Goal: Complete application form

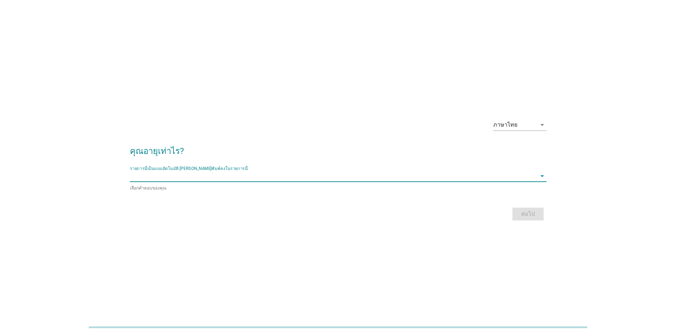
click at [294, 174] on input "รายการนี้เป็นแบบอัตโนมัติ คุณสามารถพิมพ์ลงในรายการนี้" at bounding box center [333, 175] width 407 height 11
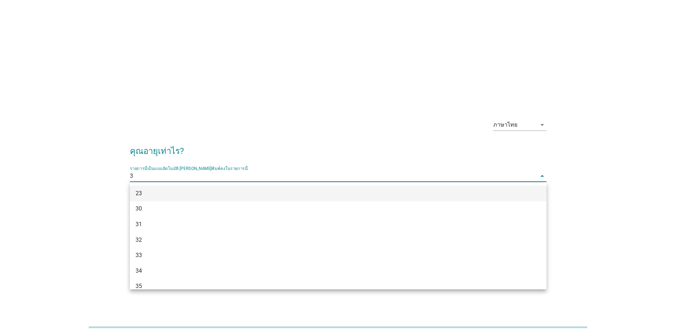
type input "30"
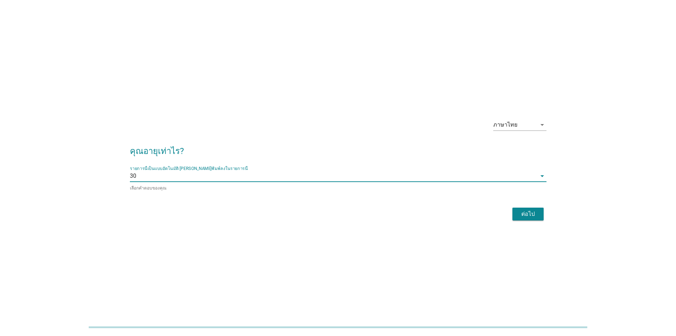
click at [519, 214] on div "ต่อไป" at bounding box center [528, 213] width 20 height 9
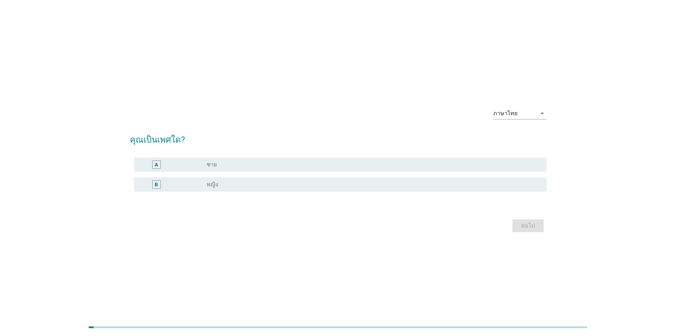
click at [510, 187] on div "radio_button_unchecked หญิง" at bounding box center [371, 184] width 329 height 7
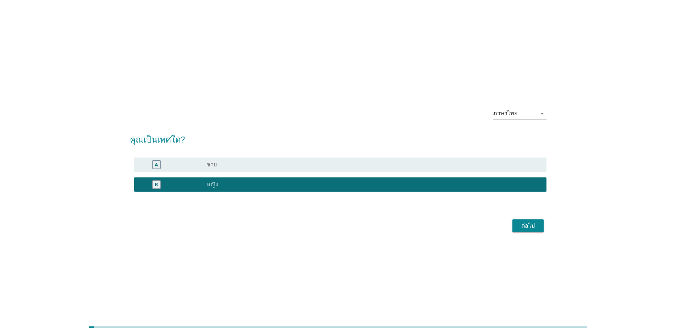
click at [536, 225] on div "ต่อไป" at bounding box center [528, 225] width 20 height 9
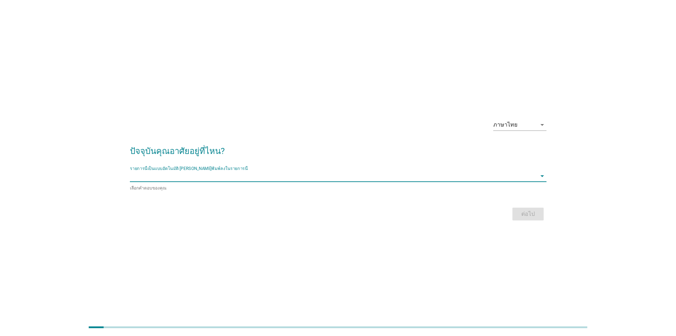
click at [251, 174] on input "รายการนี้เป็นแบบอัตโนมัติ คุณสามารถพิมพ์ลงในรายการนี้" at bounding box center [333, 175] width 407 height 11
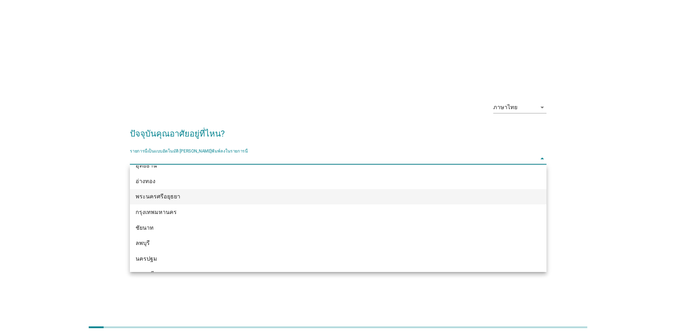
scroll to position [568, 0]
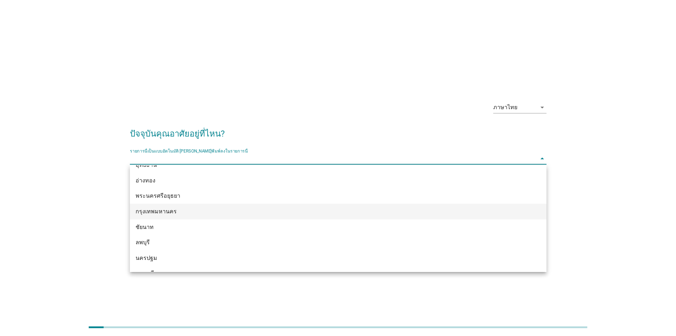
click at [211, 208] on div "กรุงเทพมหานคร" at bounding box center [322, 211] width 372 height 9
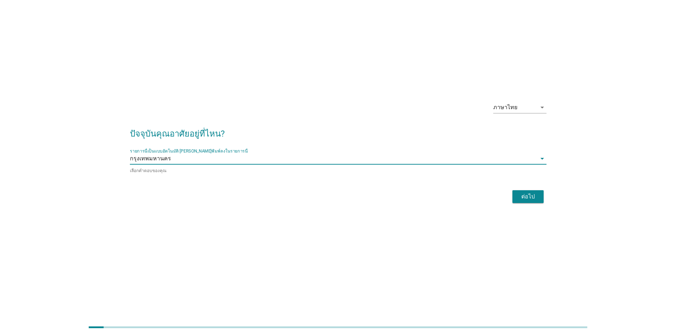
click at [532, 198] on div "ต่อไป" at bounding box center [528, 196] width 20 height 9
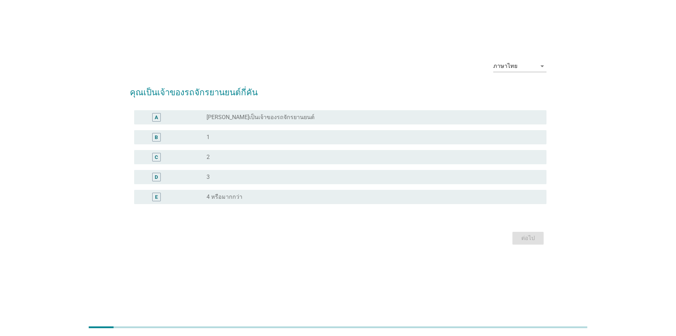
scroll to position [0, 0]
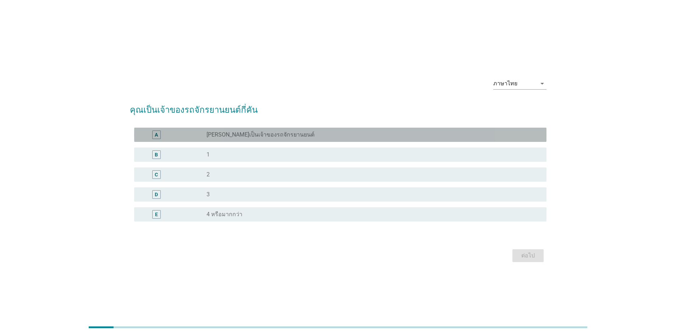
click at [292, 136] on div "radio_button_unchecked [PERSON_NAME]เป็นเจ้าของรถจักรยานยนต์" at bounding box center [371, 134] width 329 height 7
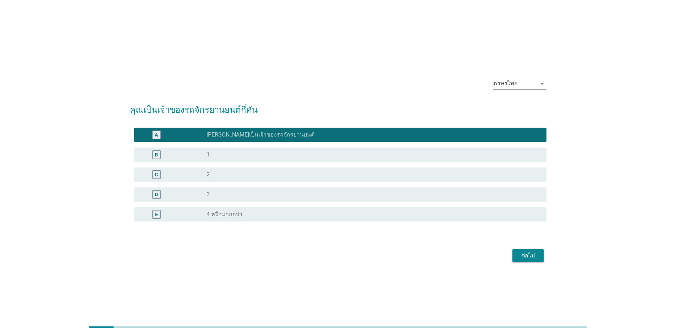
click at [534, 254] on div "ต่อไป" at bounding box center [528, 255] width 20 height 9
